Goal: Task Accomplishment & Management: Manage account settings

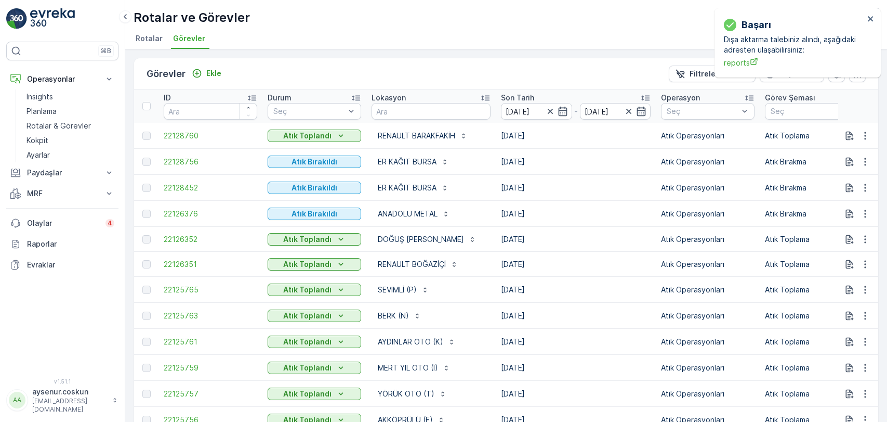
click at [93, 127] on link "Rotalar & Görevler" at bounding box center [70, 126] width 96 height 15
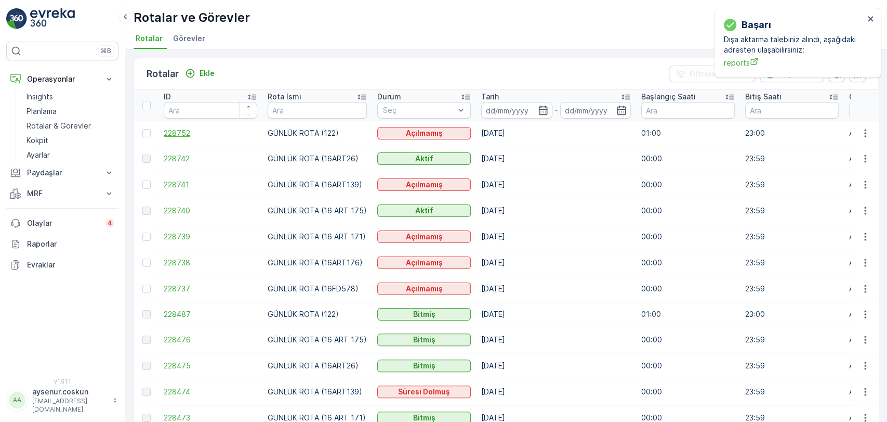
click at [171, 135] on span "228752" at bounding box center [211, 133] width 94 height 10
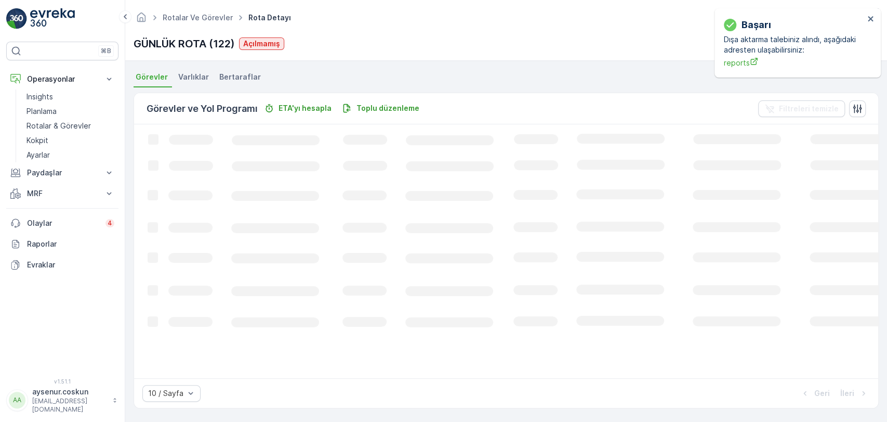
scroll to position [220, 0]
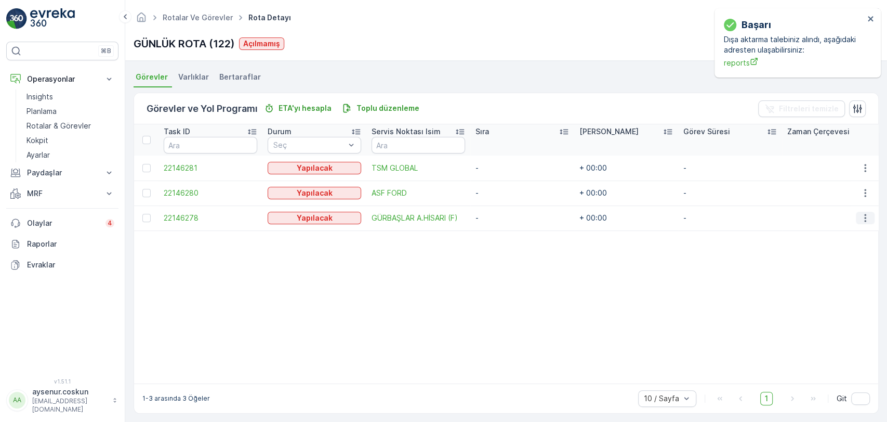
click at [860, 216] on icon "button" at bounding box center [865, 218] width 10 height 10
click at [838, 276] on span "Rotadan kaldır" at bounding box center [825, 277] width 50 height 10
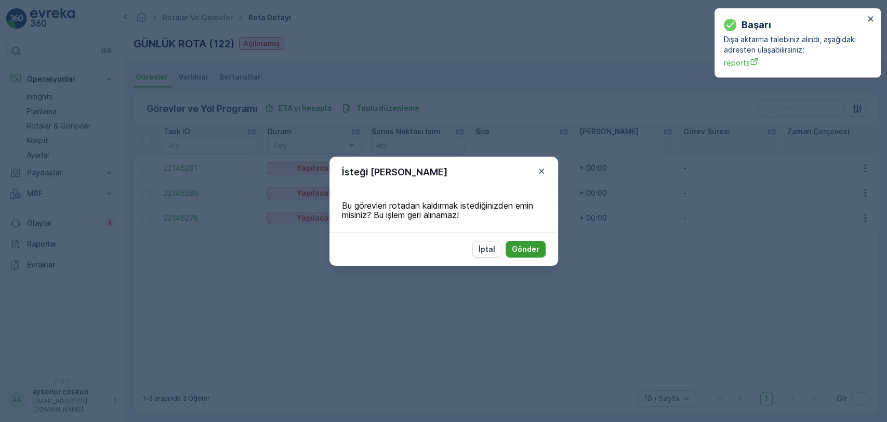
click at [518, 244] on p "Gönder" at bounding box center [526, 249] width 28 height 10
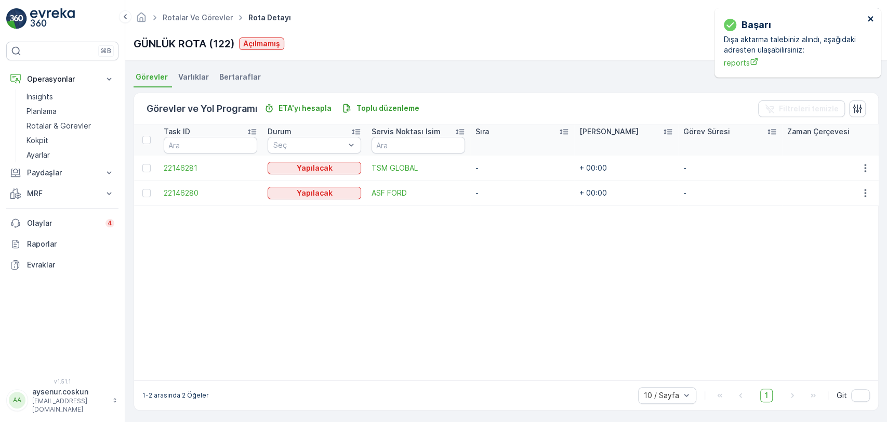
click at [869, 19] on icon "close" at bounding box center [871, 19] width 7 height 8
